Goal: Task Accomplishment & Management: Use online tool/utility

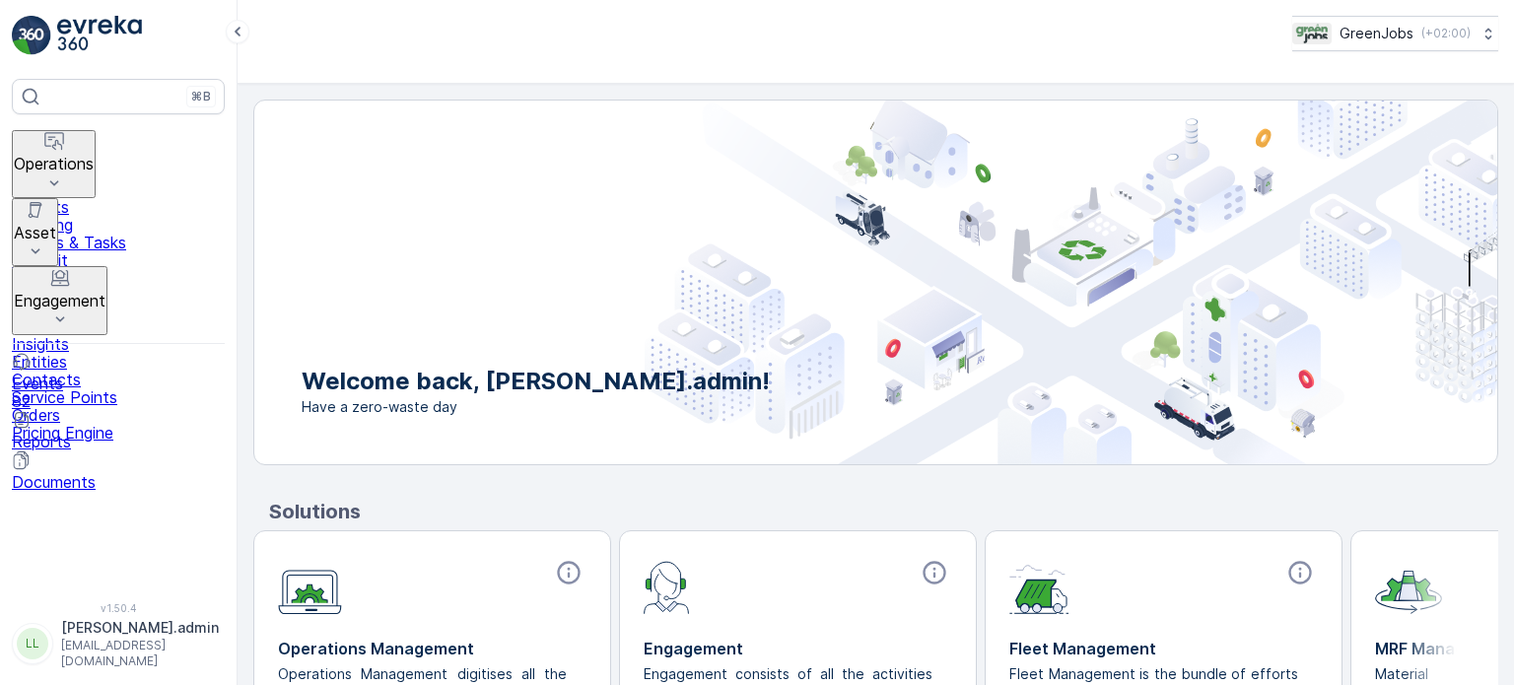
click at [94, 157] on p "Operations" at bounding box center [54, 164] width 80 height 18
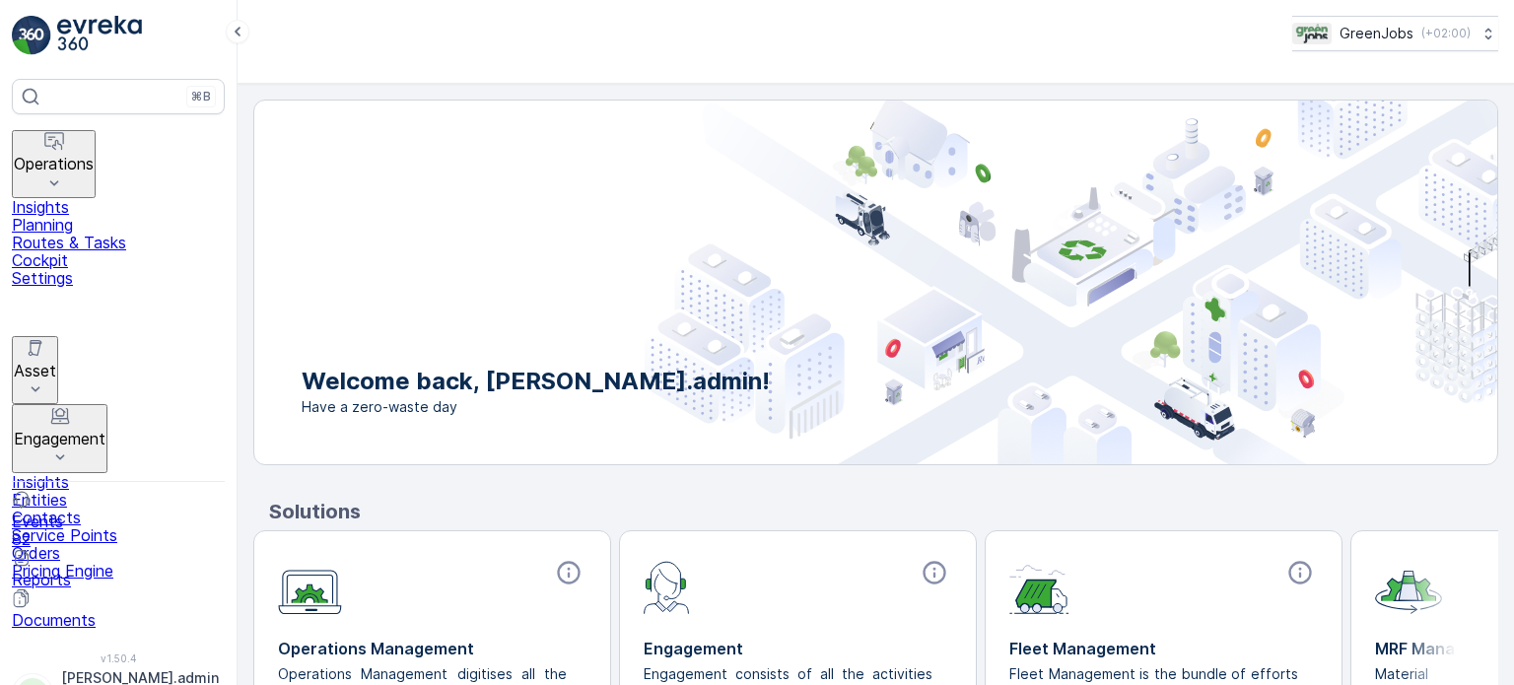
click at [88, 249] on link "Routes & Tasks" at bounding box center [118, 243] width 213 height 18
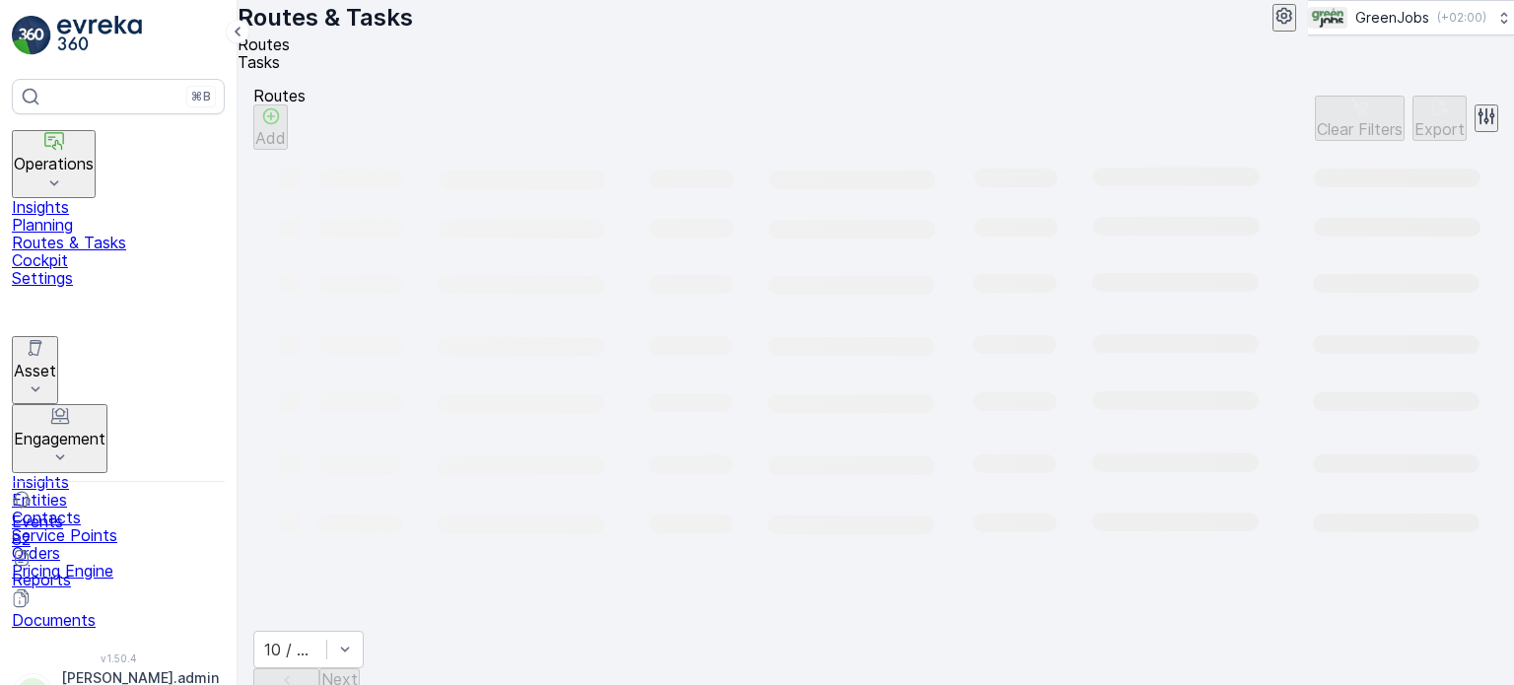
click at [280, 62] on span "Tasks" at bounding box center [259, 62] width 42 height 20
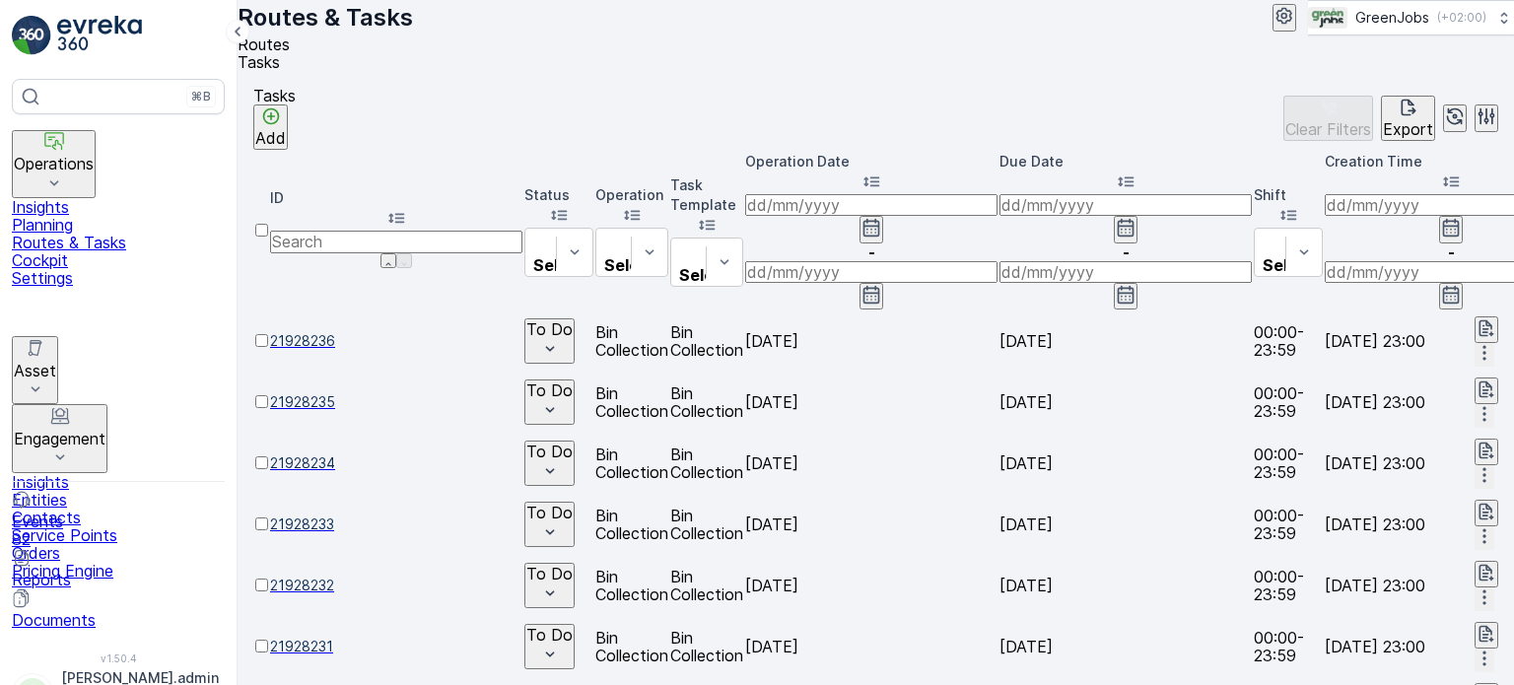
click at [368, 231] on input "number" at bounding box center [396, 242] width 252 height 22
type input "21604622"
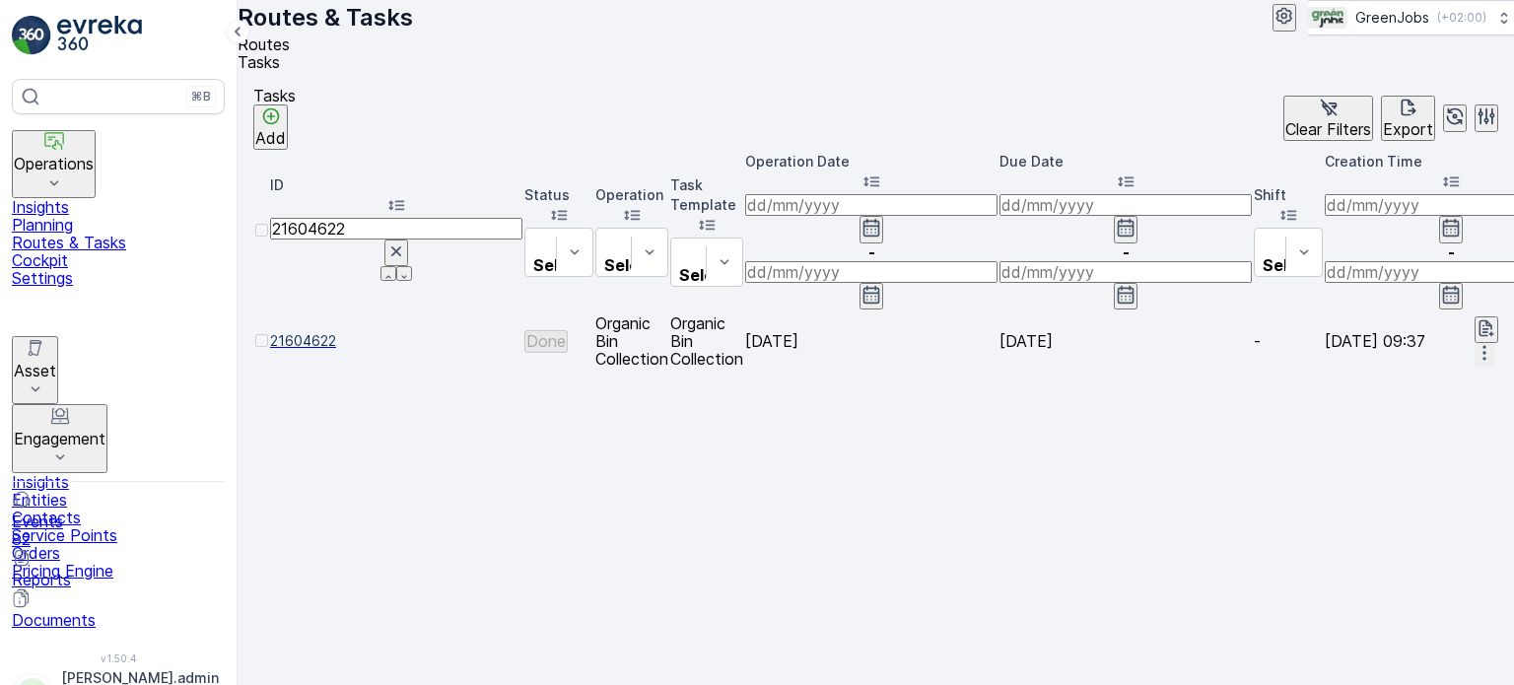
click at [1474, 343] on icon "button" at bounding box center [1484, 353] width 20 height 20
click at [1425, 283] on span "See More Details" at bounding box center [1467, 285] width 126 height 18
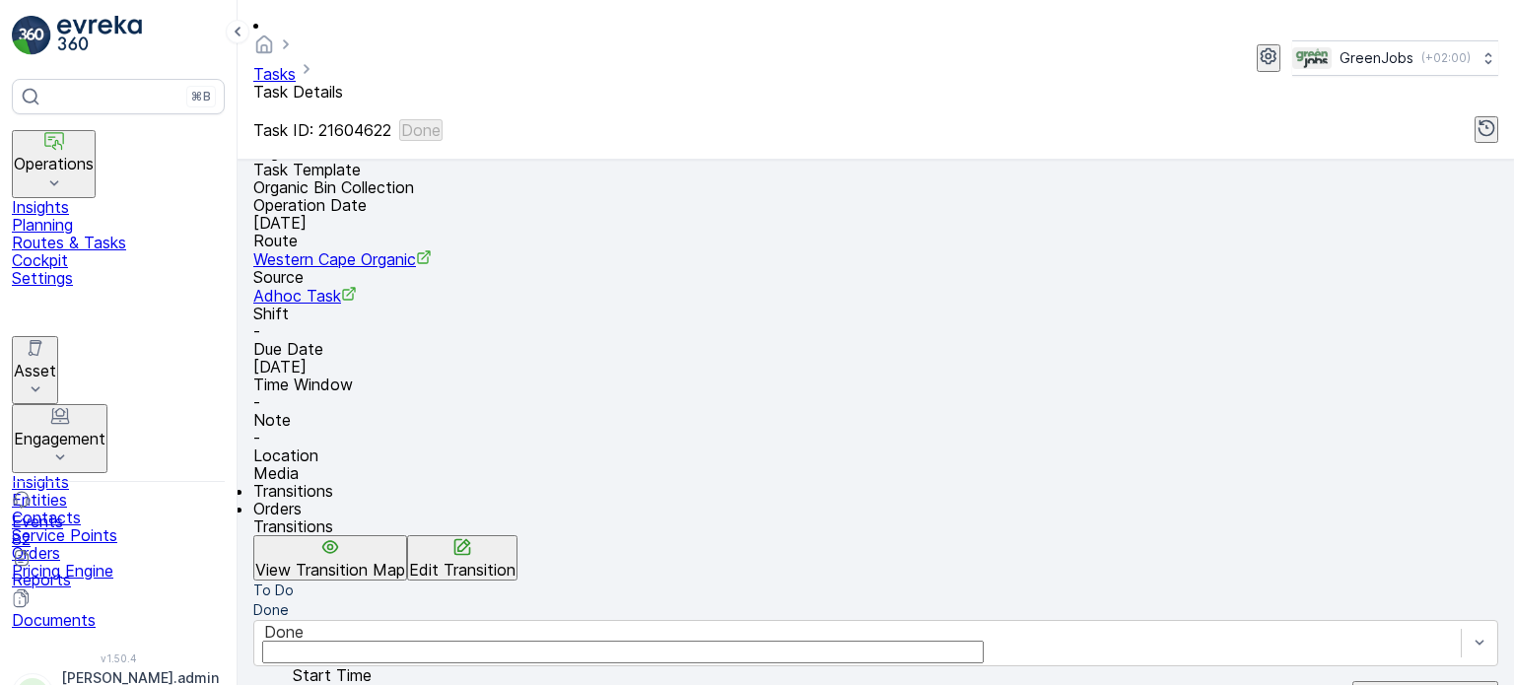
scroll to position [394, 0]
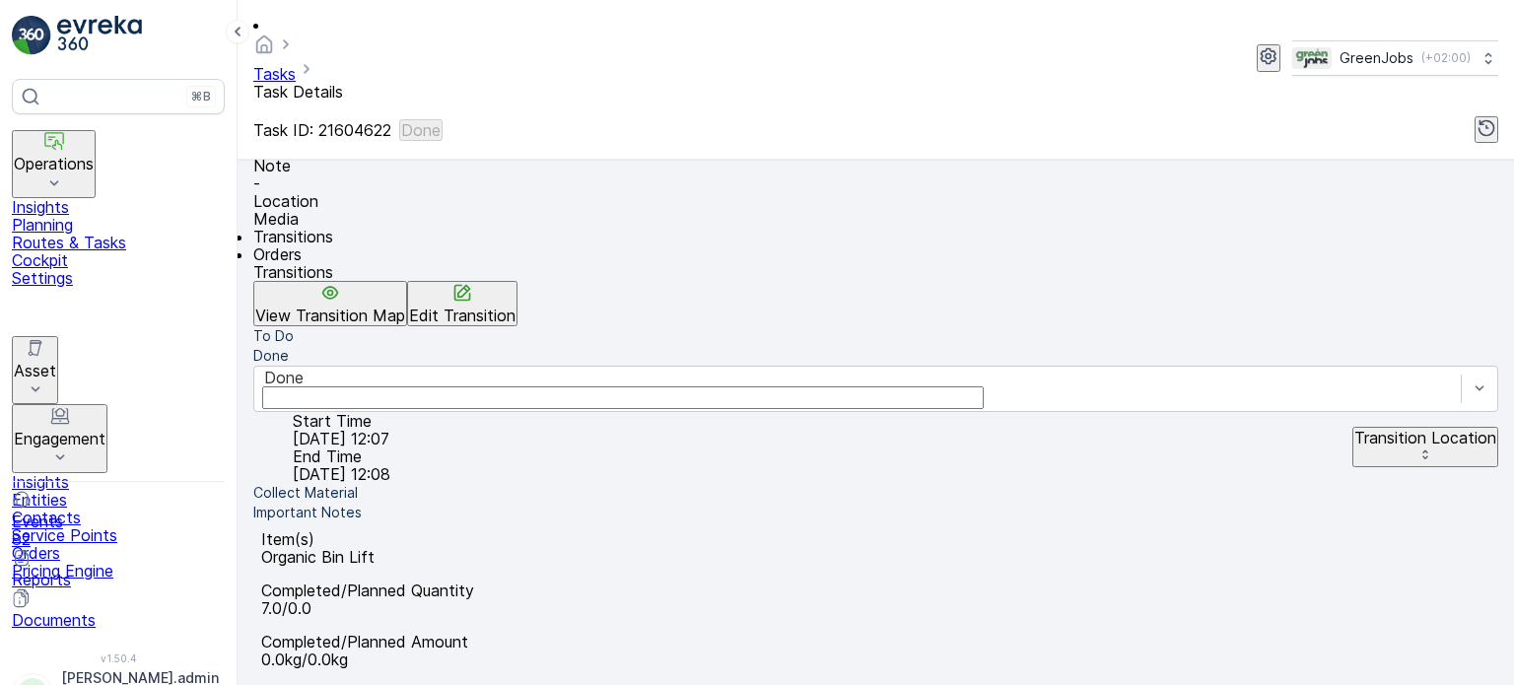
click at [302, 244] on span "Orders" at bounding box center [277, 254] width 48 height 20
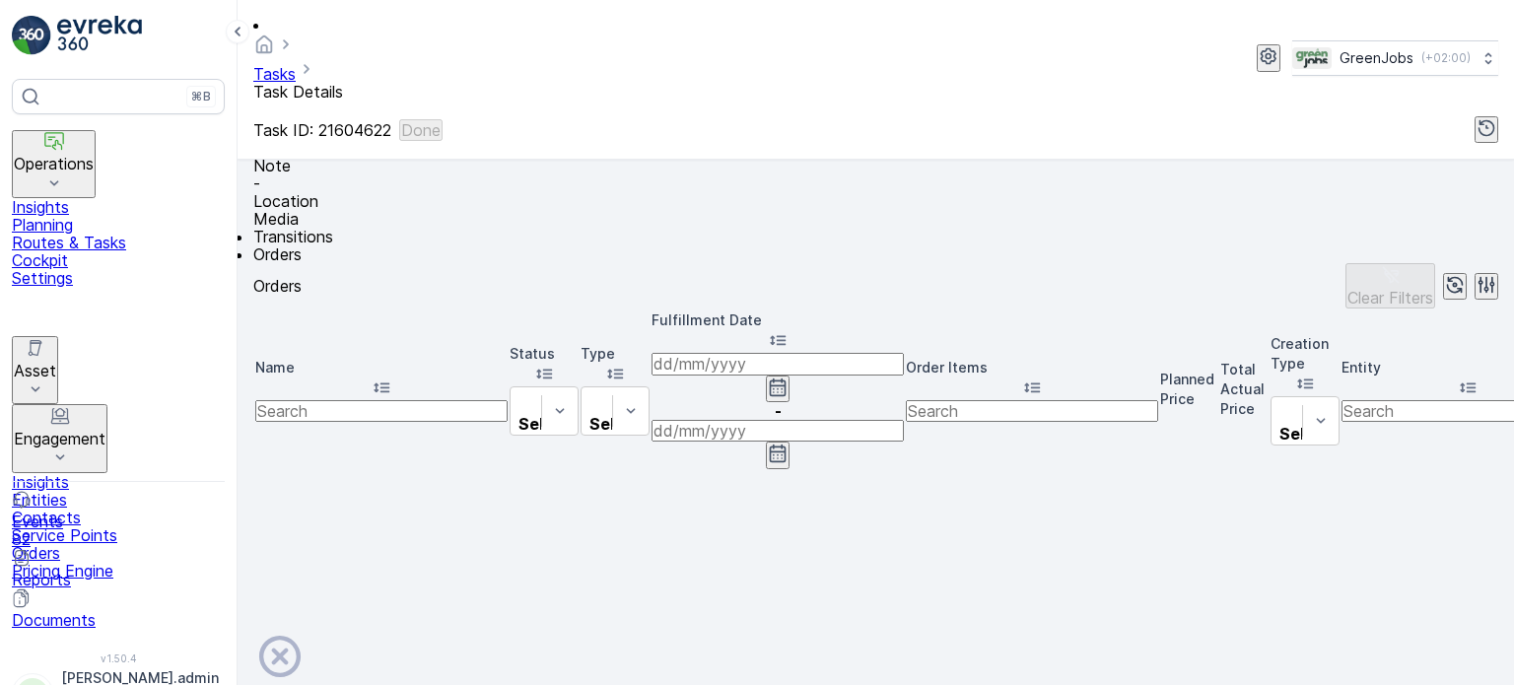
click at [102, 430] on p "Engagement" at bounding box center [60, 439] width 92 height 18
click at [79, 473] on p "Insights" at bounding box center [118, 482] width 213 height 18
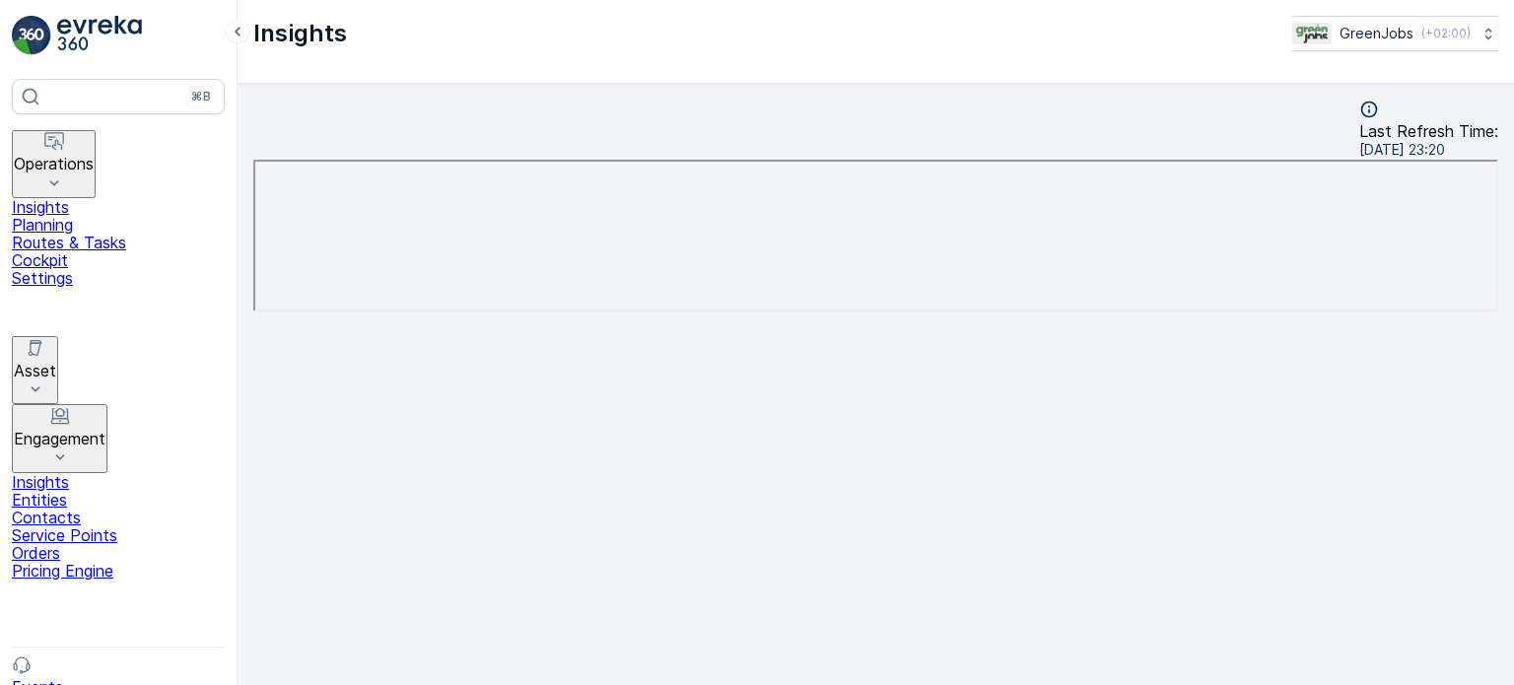
scroll to position [16, 0]
click at [83, 216] on p "Planning" at bounding box center [118, 225] width 213 height 18
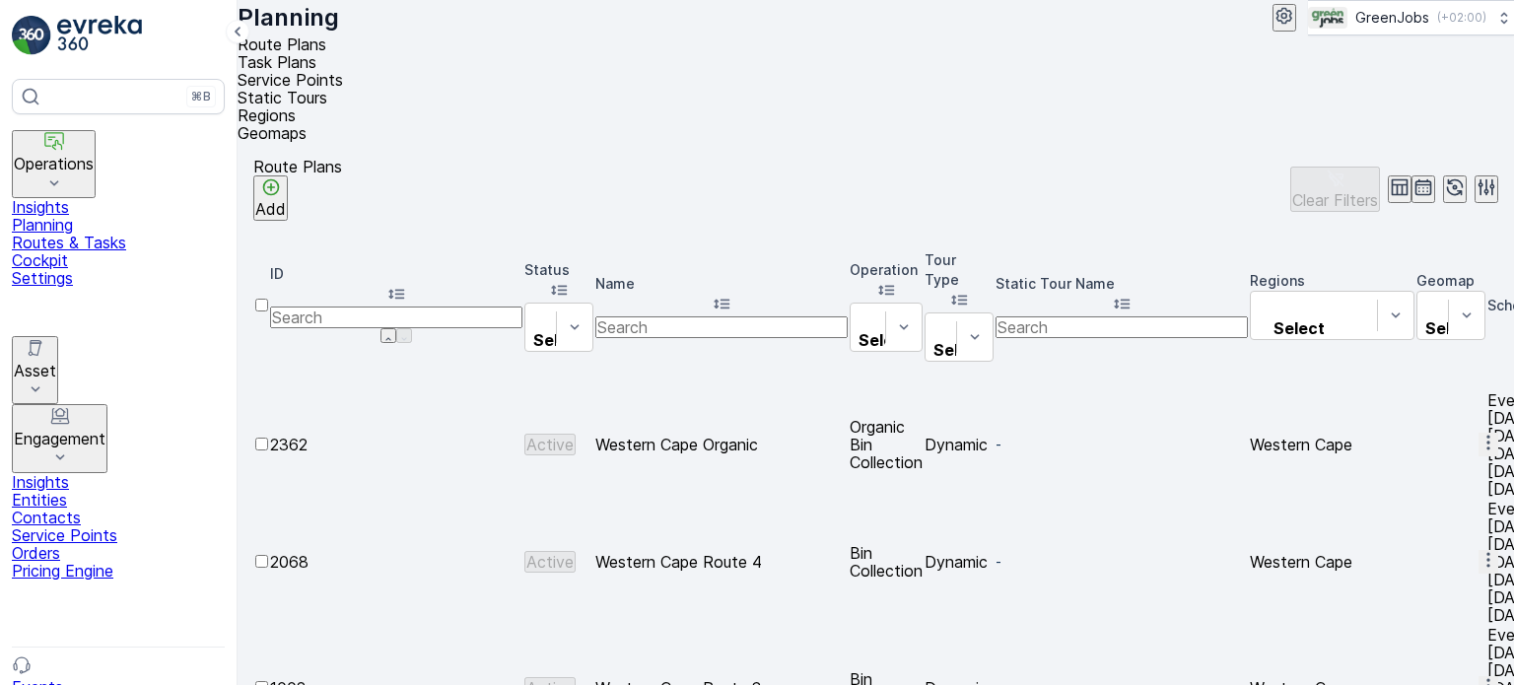
click at [135, 235] on p "Routes & Tasks" at bounding box center [118, 243] width 213 height 18
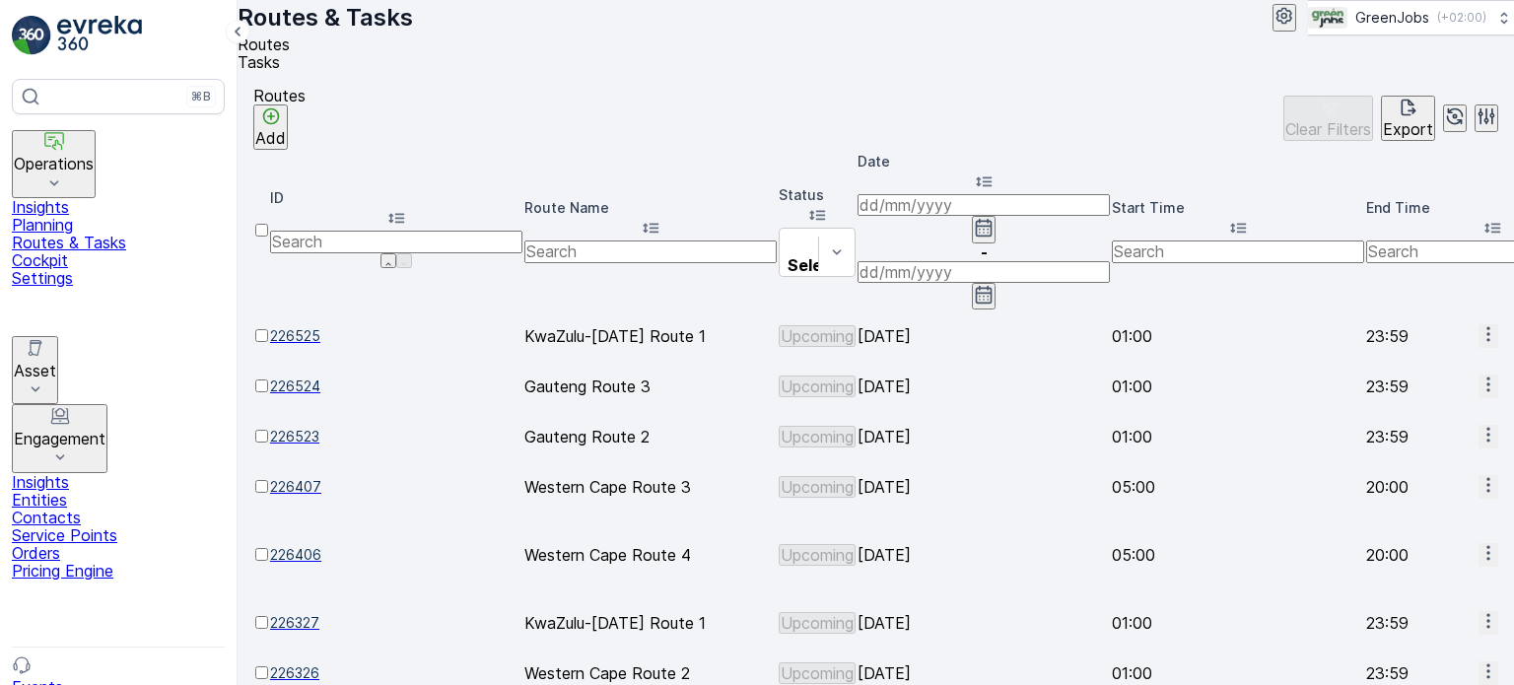
click at [994, 218] on icon "button" at bounding box center [984, 228] width 20 height 20
click at [89, 473] on p "Insights" at bounding box center [118, 482] width 213 height 18
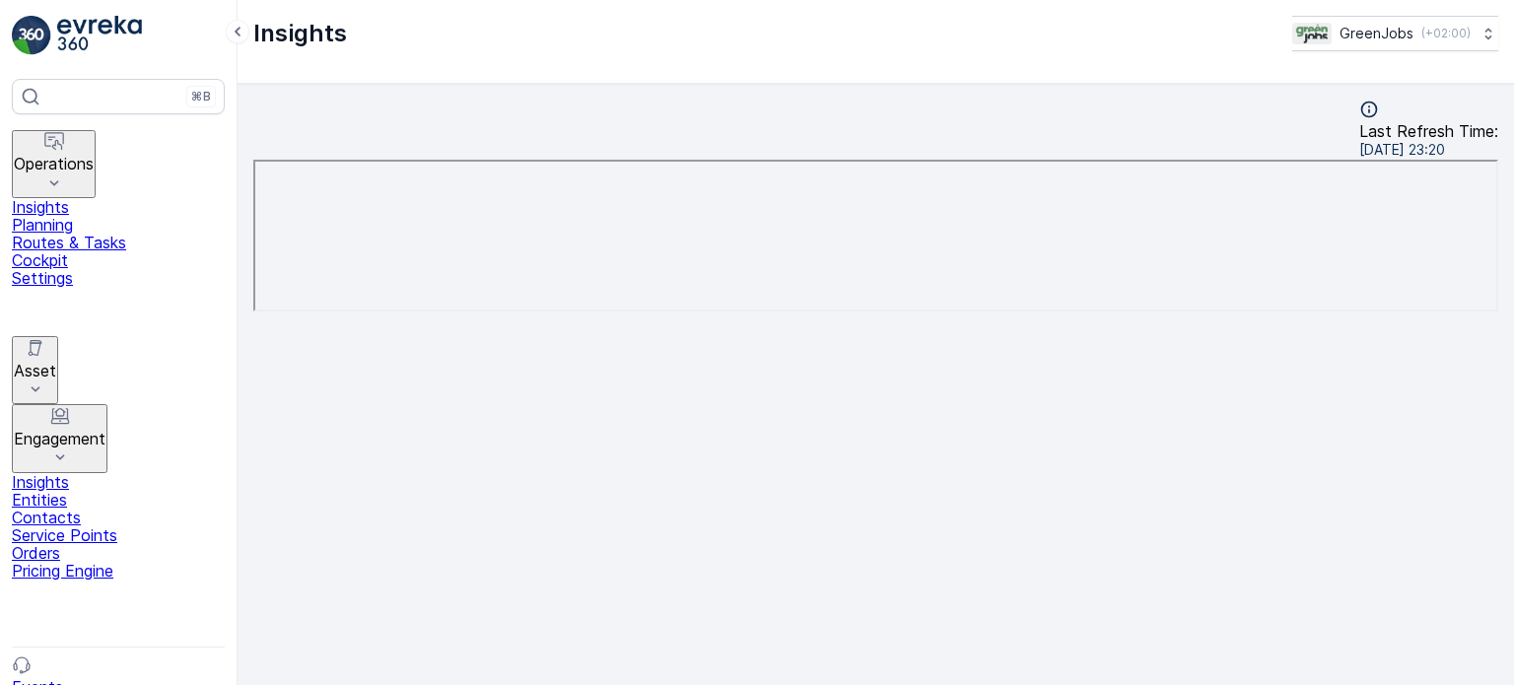
scroll to position [16, 0]
drag, startPoint x: 91, startPoint y: 203, endPoint x: 105, endPoint y: 199, distance: 15.3
click at [91, 216] on p "Planning" at bounding box center [118, 225] width 213 height 18
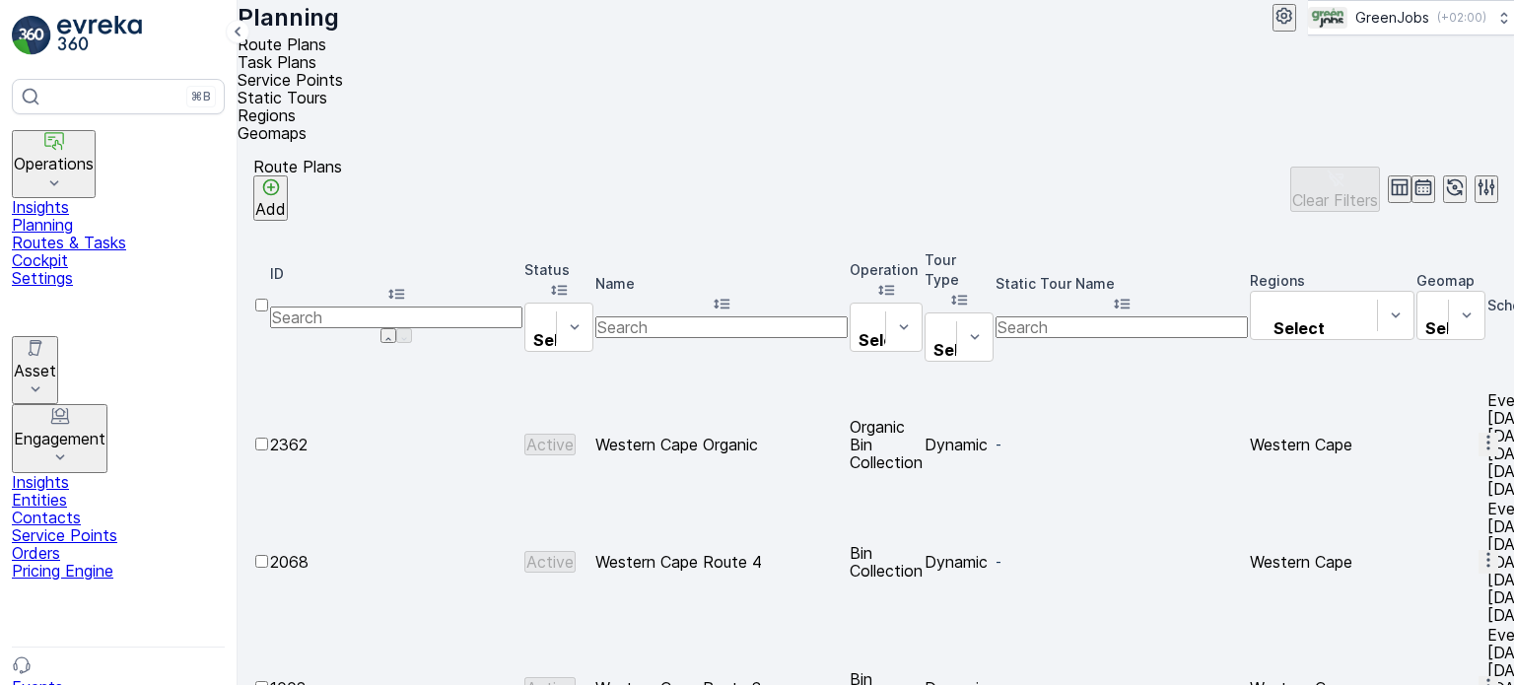
click at [535, 89] on li "Service Points" at bounding box center [868, 80] width 1261 height 18
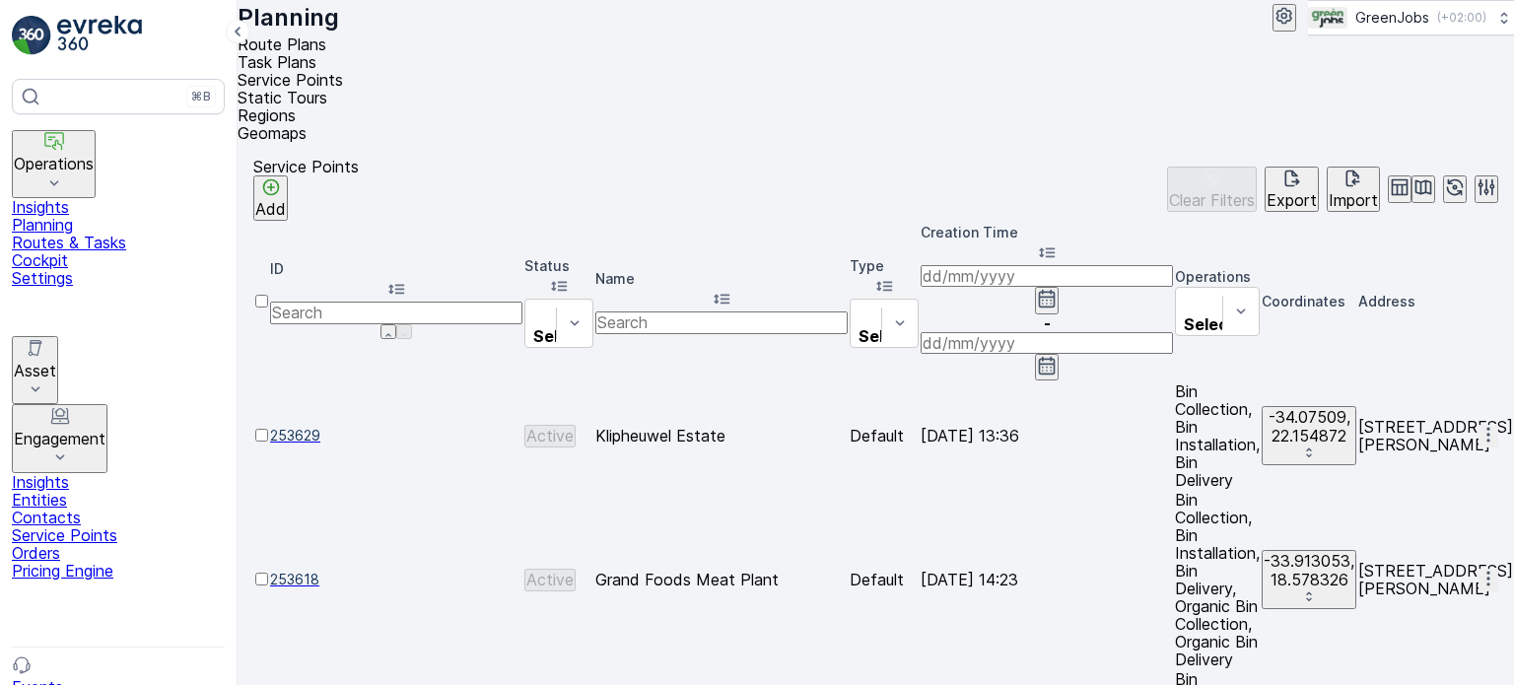
click at [1265, 167] on button "Export" at bounding box center [1292, 189] width 54 height 45
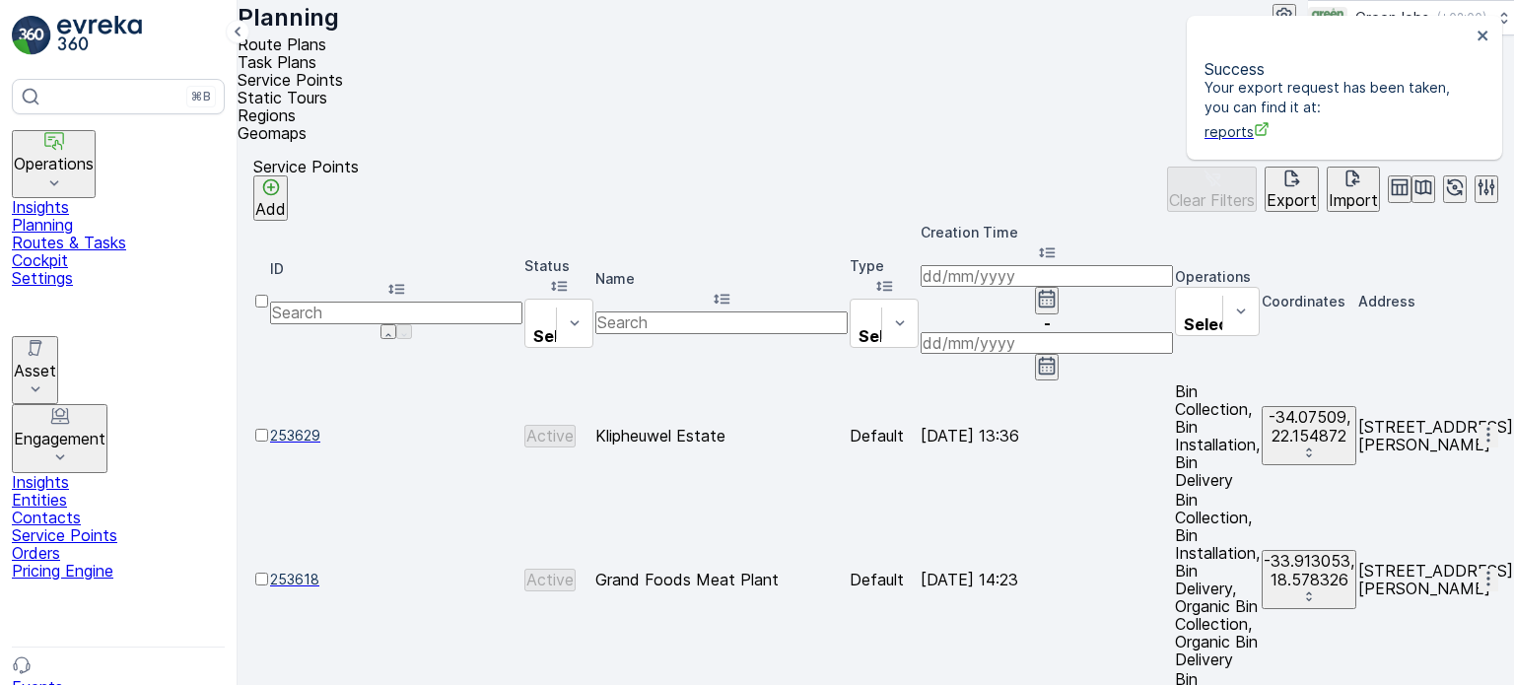
click at [1230, 121] on span "reports" at bounding box center [1337, 131] width 266 height 21
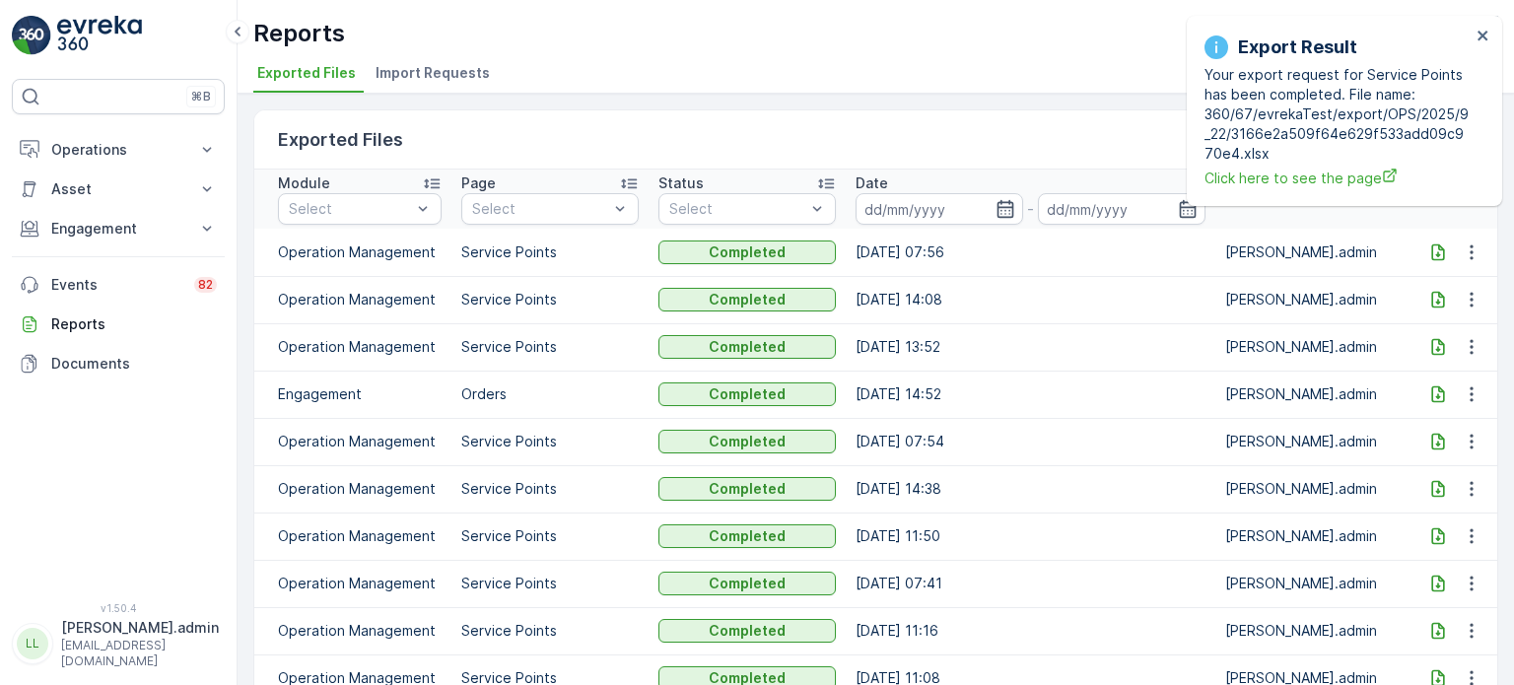
click at [1431, 246] on icon at bounding box center [1438, 252] width 20 height 20
